Goal: Task Accomplishment & Management: Complete application form

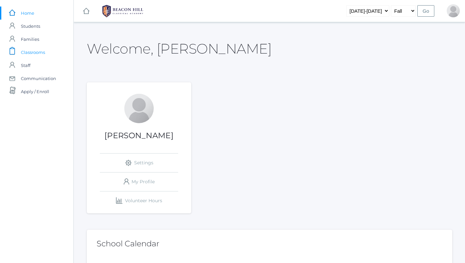
click at [29, 50] on span "Classrooms" at bounding box center [33, 52] width 24 height 13
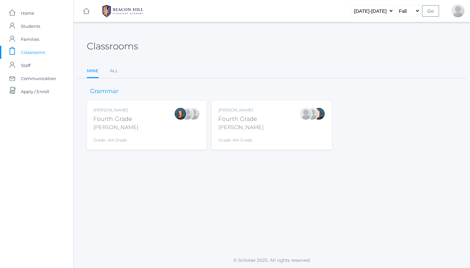
click at [175, 136] on div "Ellie Bradley Fourth Grade Bradley Grade: 4th Grade 04LA" at bounding box center [146, 125] width 107 height 36
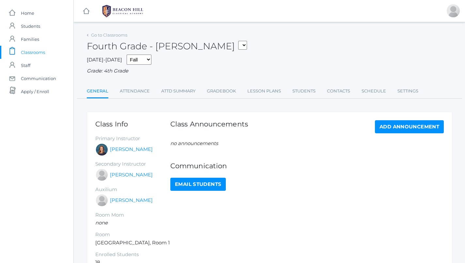
scroll to position [6, 0]
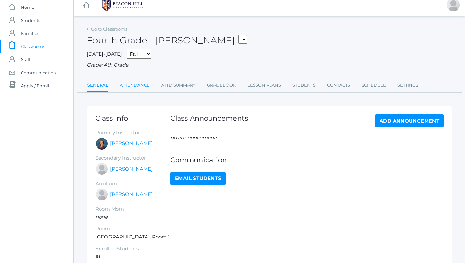
click at [139, 81] on link "Attendance" at bounding box center [135, 85] width 30 height 13
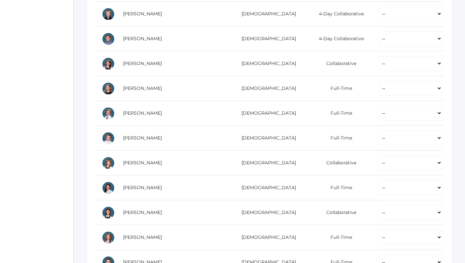
scroll to position [210, 0]
select select "P"
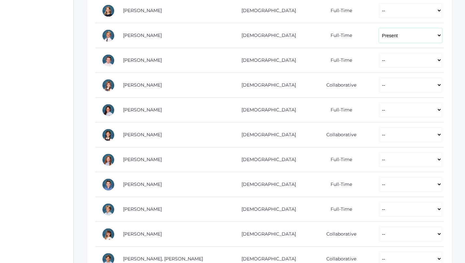
scroll to position [291, 0]
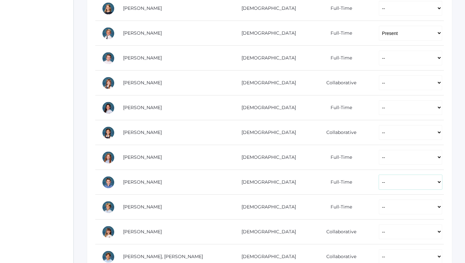
select select "P"
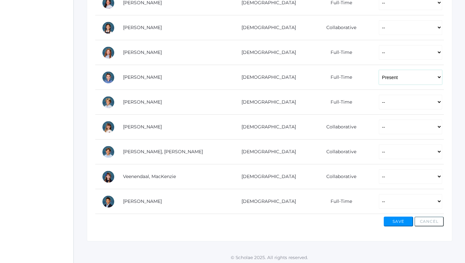
scroll to position [395, 0]
select select "P"
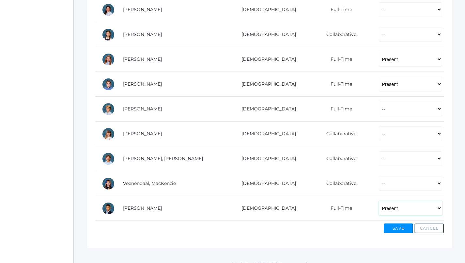
scroll to position [384, 0]
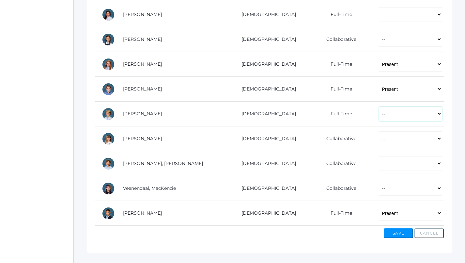
select select "P"
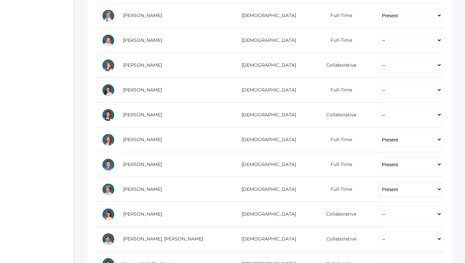
scroll to position [304, 0]
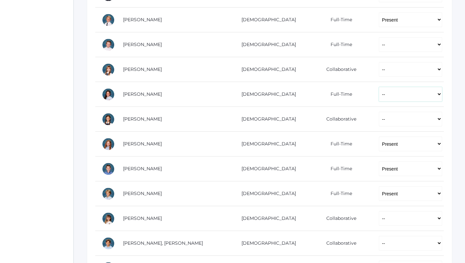
select select "P"
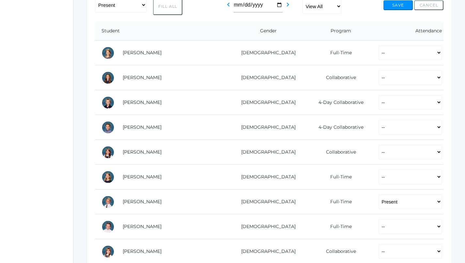
scroll to position [118, 0]
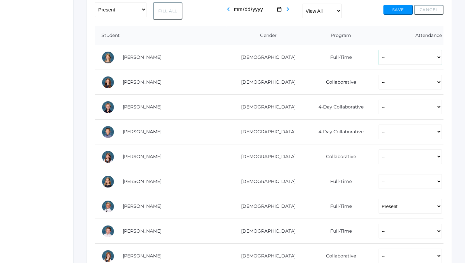
select select "P"
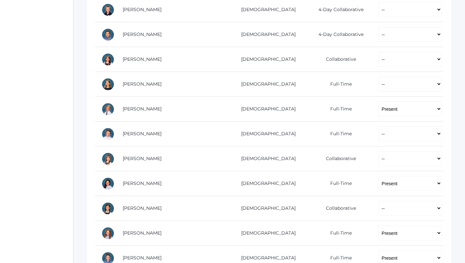
scroll to position [217, 0]
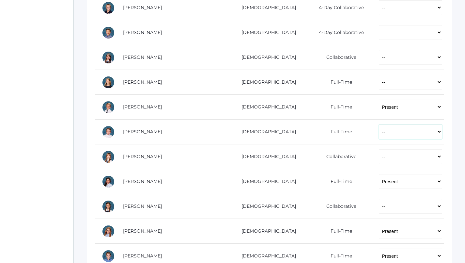
select select "P"
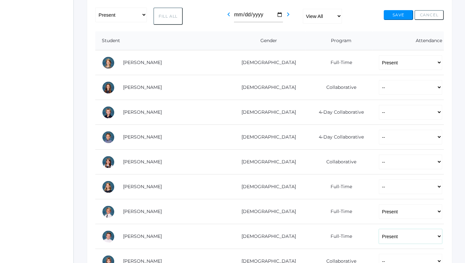
scroll to position [113, 0]
click at [456, 42] on div "Go to Classrooms Fourth Grade - Bradley 04LA - Fourth Grade Chaffin 04LA - Four…" at bounding box center [269, 221] width 392 height 606
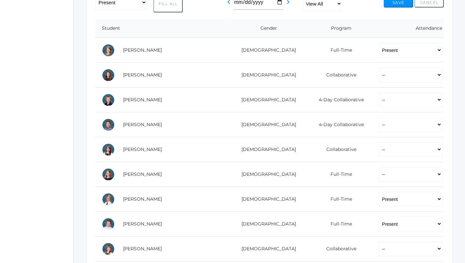
scroll to position [148, 0]
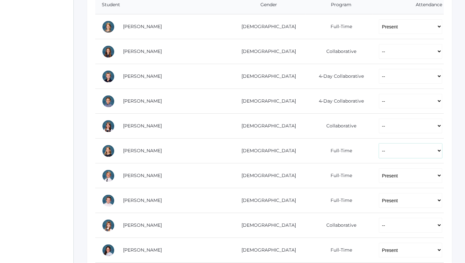
select select "AU"
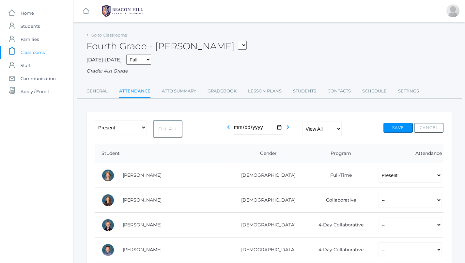
scroll to position [0, 0]
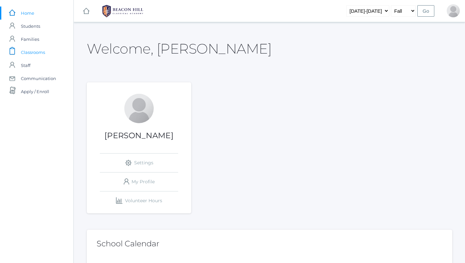
click at [38, 53] on span "Classrooms" at bounding box center [33, 52] width 24 height 13
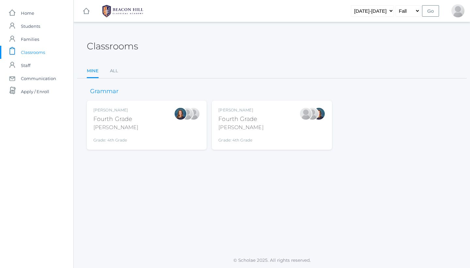
click at [252, 119] on div "Fourth Grade" at bounding box center [240, 119] width 45 height 9
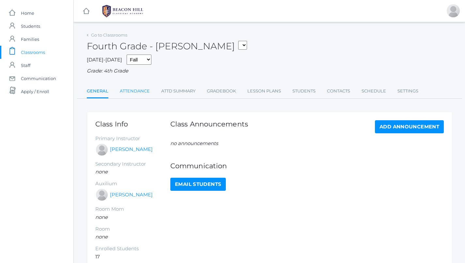
click at [139, 90] on link "Attendance" at bounding box center [135, 91] width 30 height 13
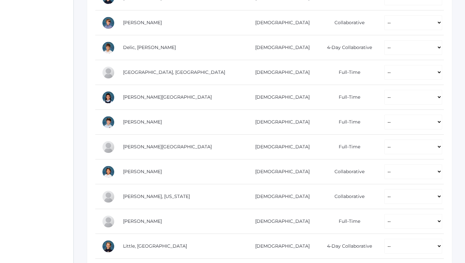
scroll to position [199, 0]
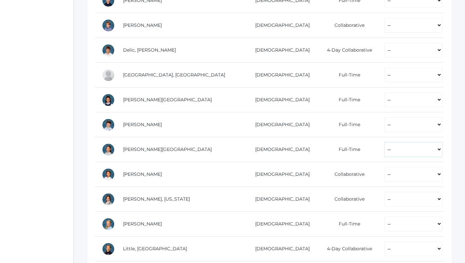
select select "P"
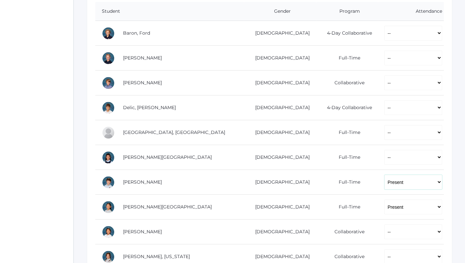
scroll to position [112, 0]
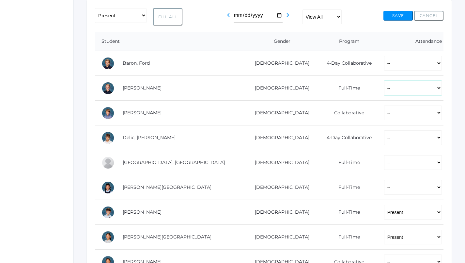
select select "P"
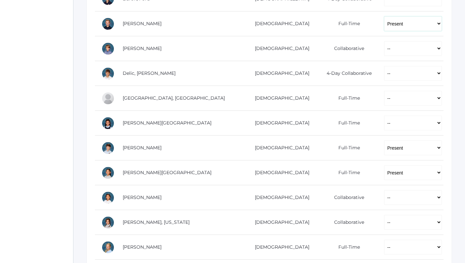
scroll to position [168, 0]
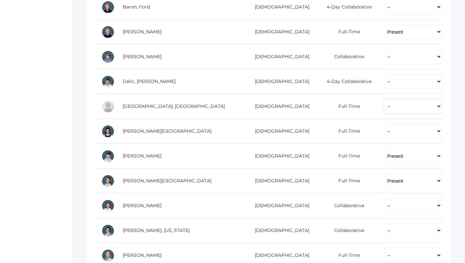
select select "P"
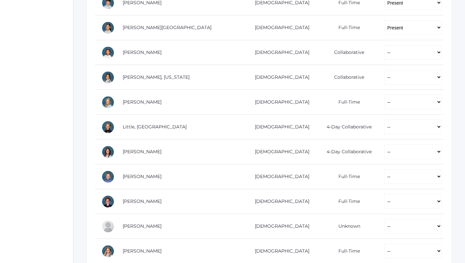
scroll to position [331, 0]
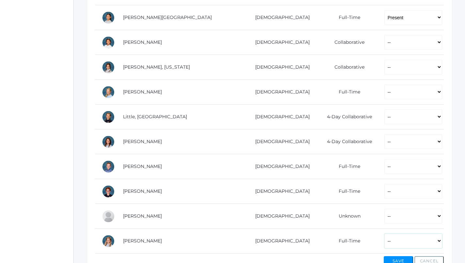
select select "P"
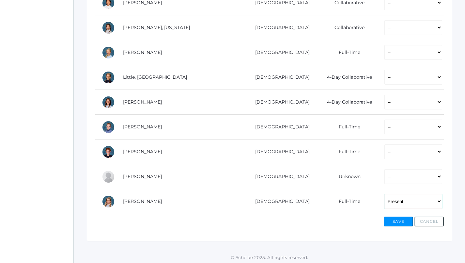
scroll to position [370, 0]
select select "P"
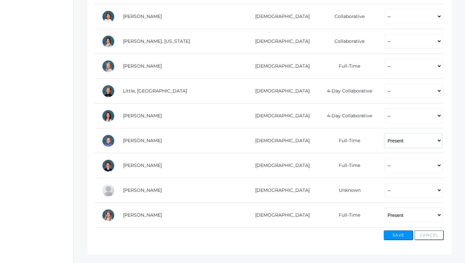
scroll to position [356, 0]
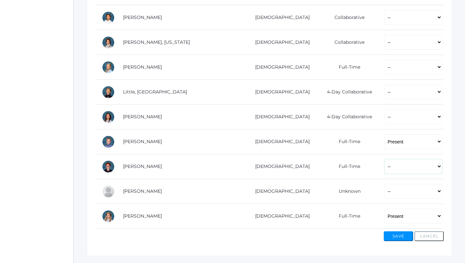
select select "P"
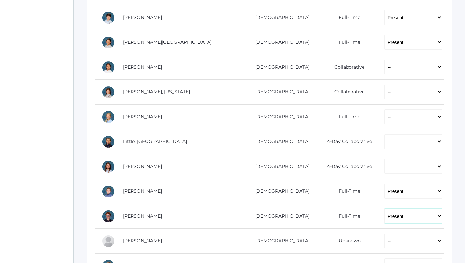
scroll to position [305, 0]
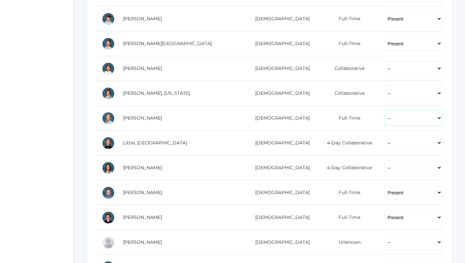
select select "P"
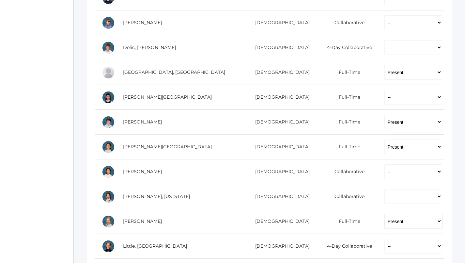
scroll to position [197, 0]
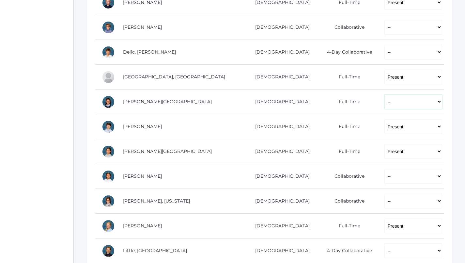
select select "P"
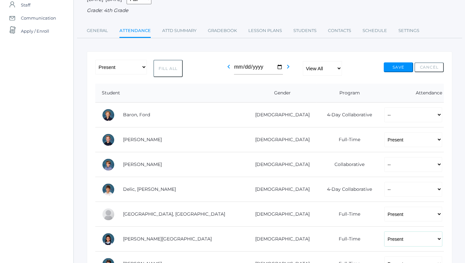
scroll to position [64, 0]
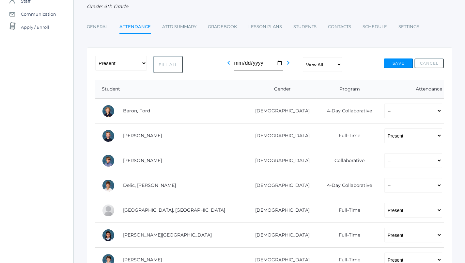
click at [399, 58] on button "Save" at bounding box center [398, 63] width 29 height 10
